Goal: Transaction & Acquisition: Download file/media

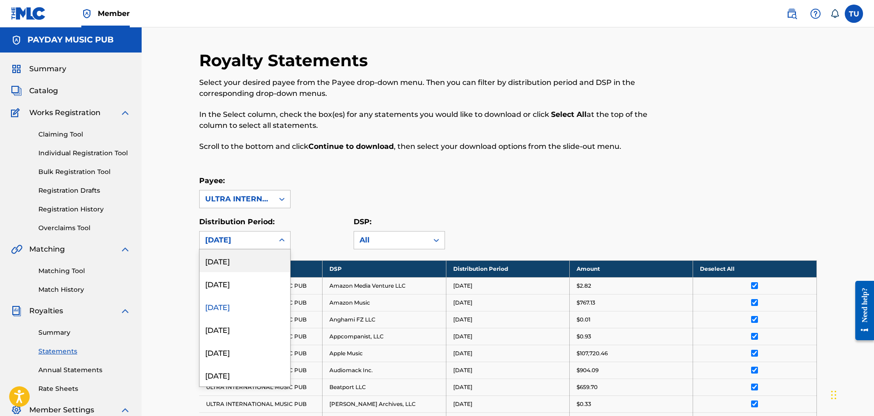
click at [268, 248] on div "[DATE]" at bounding box center [237, 240] width 74 height 17
click at [253, 286] on div "[DATE]" at bounding box center [245, 283] width 90 height 23
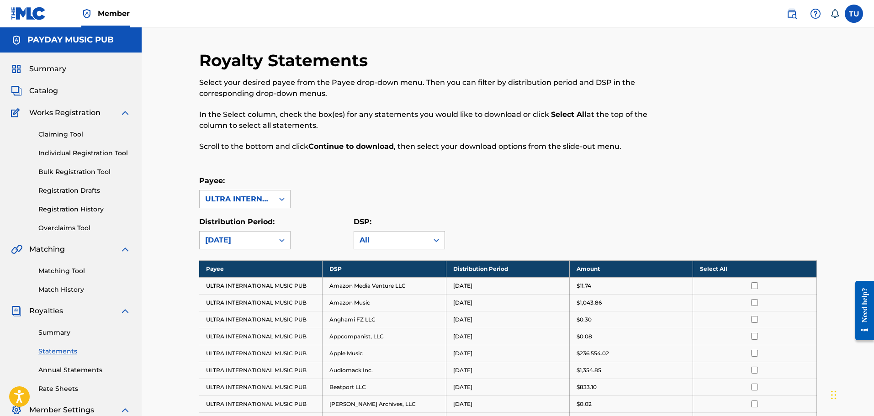
click at [708, 269] on th "Select All" at bounding box center [754, 268] width 123 height 17
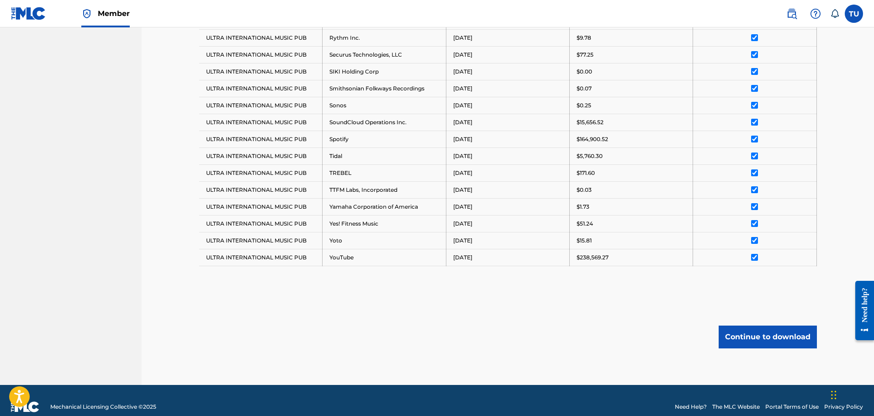
scroll to position [751, 0]
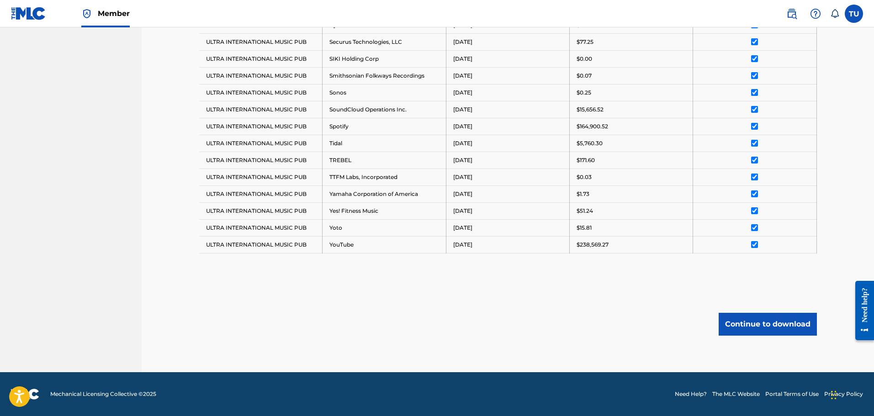
click at [762, 324] on button "Continue to download" at bounding box center [768, 324] width 98 height 23
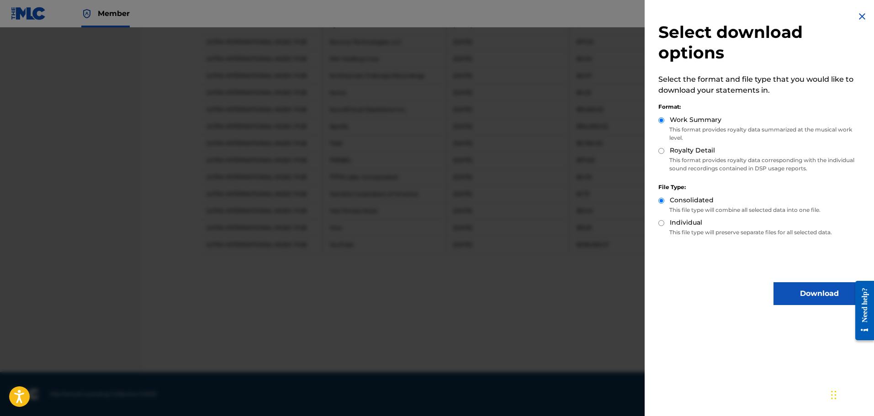
click at [662, 225] on input "Individual" at bounding box center [661, 223] width 6 height 6
radio input "true"
click at [670, 202] on label "Consolidated" at bounding box center [692, 201] width 44 height 10
click at [664, 202] on input "Consolidated" at bounding box center [661, 201] width 6 height 6
radio input "true"
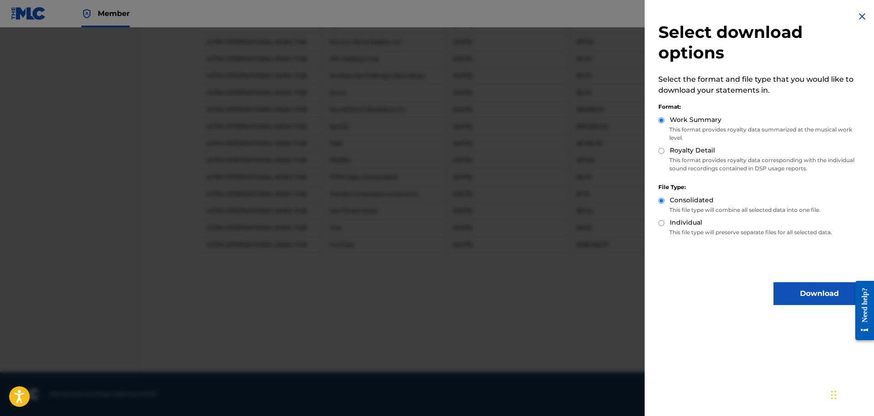
click at [665, 154] on div "Royalty Detail" at bounding box center [761, 151] width 207 height 11
click at [662, 149] on input "Royalty Detail" at bounding box center [661, 151] width 6 height 6
radio input "true"
click at [792, 298] on button "Download" at bounding box center [818, 293] width 91 height 23
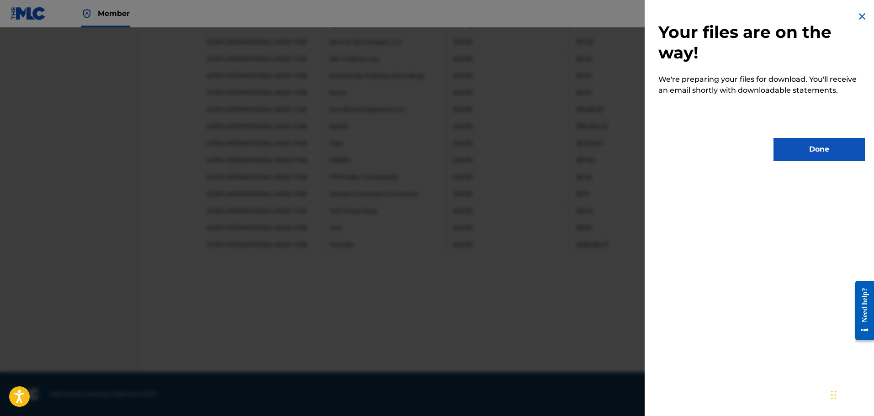
click at [797, 145] on button "Done" at bounding box center [818, 149] width 91 height 23
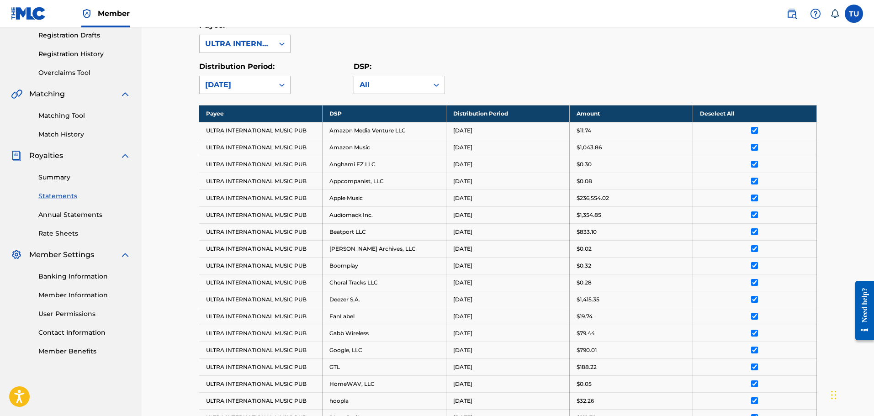
scroll to position [66, 0]
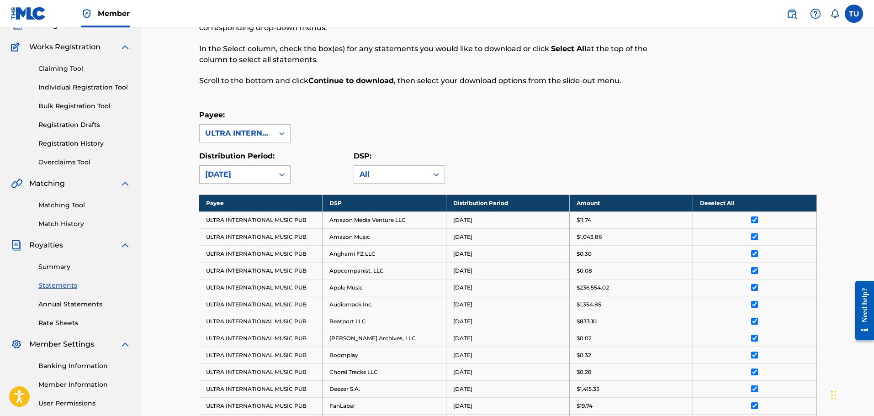
click at [251, 179] on div "[DATE]" at bounding box center [236, 174] width 63 height 11
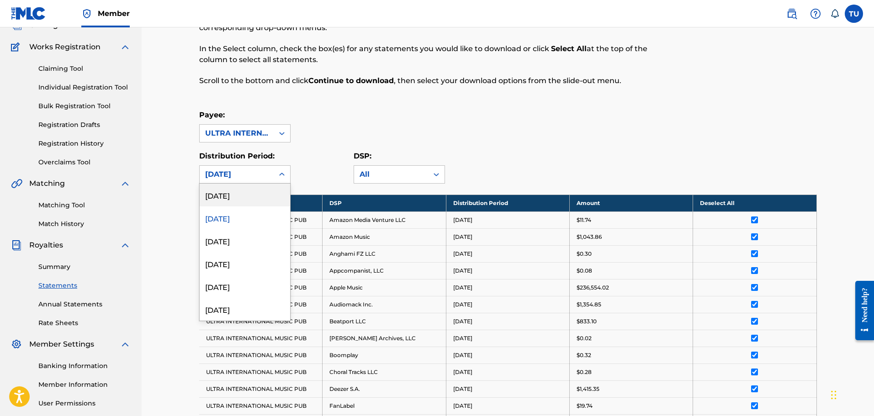
click at [252, 202] on div "[DATE]" at bounding box center [245, 195] width 90 height 23
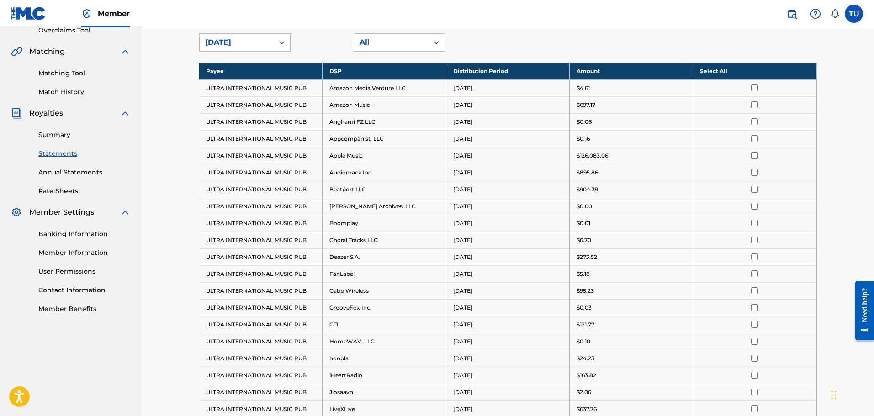
scroll to position [203, 0]
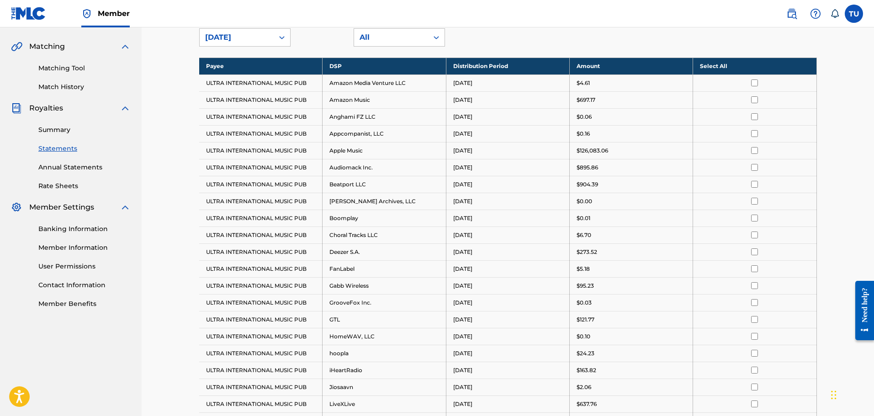
click at [717, 61] on th "Select All" at bounding box center [754, 66] width 123 height 17
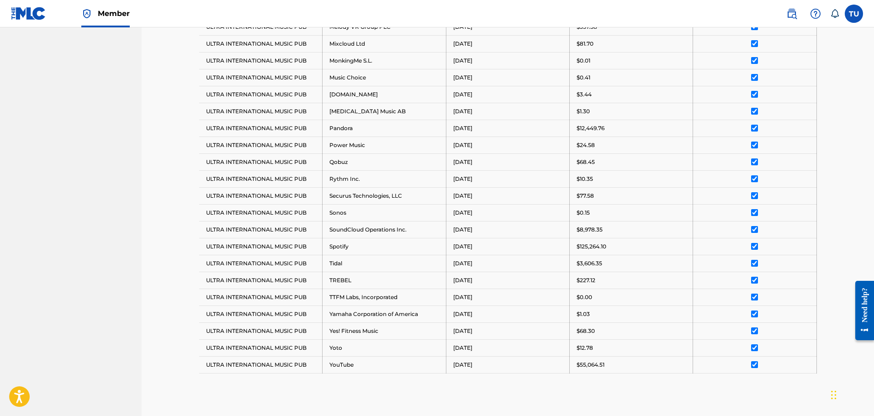
scroll to position [734, 0]
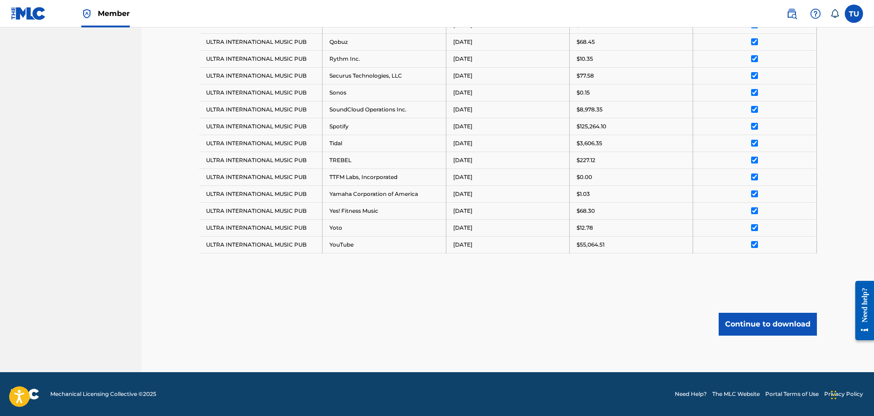
click at [773, 331] on button "Continue to download" at bounding box center [768, 324] width 98 height 23
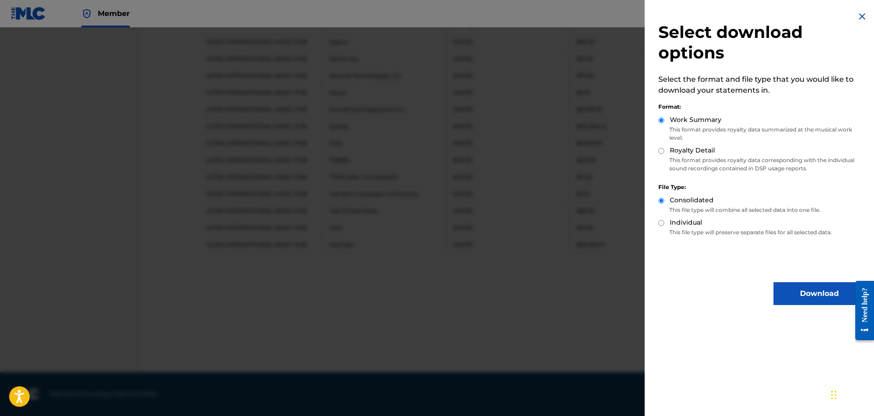
click at [663, 153] on input "Royalty Detail" at bounding box center [661, 151] width 6 height 6
radio input "true"
click at [776, 300] on button "Download" at bounding box center [818, 293] width 91 height 23
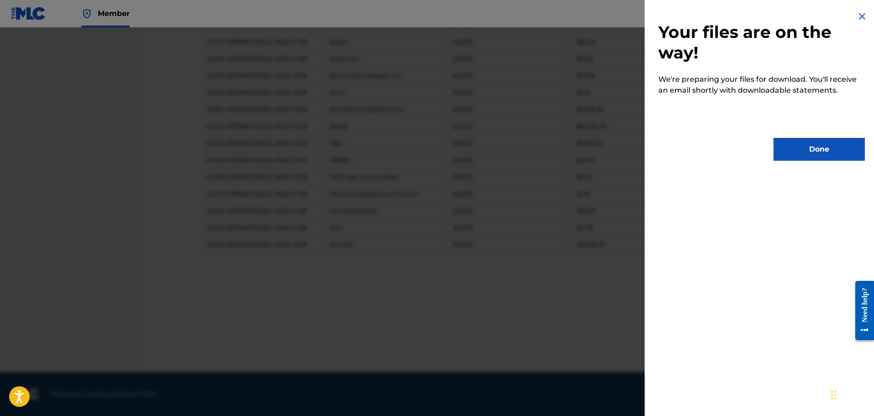
click at [819, 148] on button "Done" at bounding box center [818, 149] width 91 height 23
